Goal: Find specific page/section: Find specific page/section

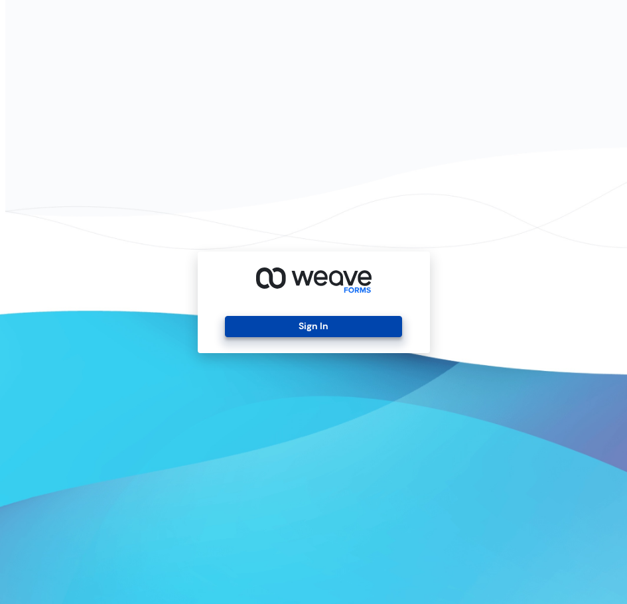
click at [327, 333] on button "Sign In" at bounding box center [313, 326] width 177 height 21
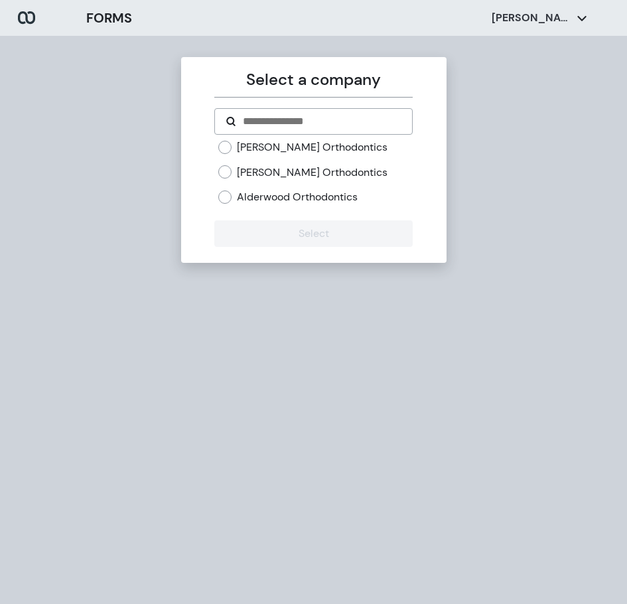
click at [240, 173] on label "[PERSON_NAME] Orthodontics" at bounding box center [312, 172] width 151 height 15
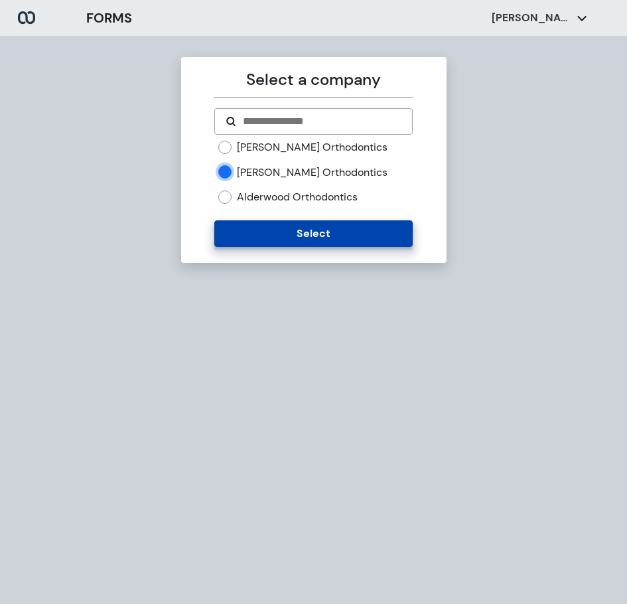
click at [266, 238] on button "Select" at bounding box center [313, 233] width 198 height 27
